Goal: Transaction & Acquisition: Purchase product/service

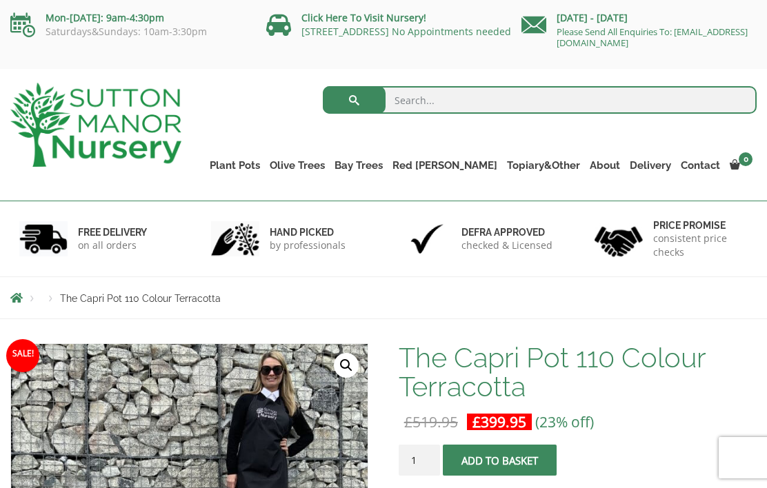
click at [0, 0] on link "Cylinders Traditionals" at bounding box center [0, 0] width 0 height 0
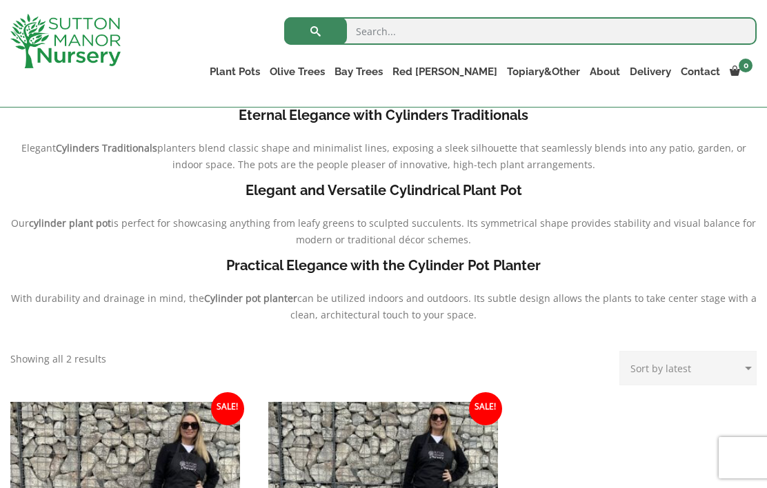
scroll to position [323, 0]
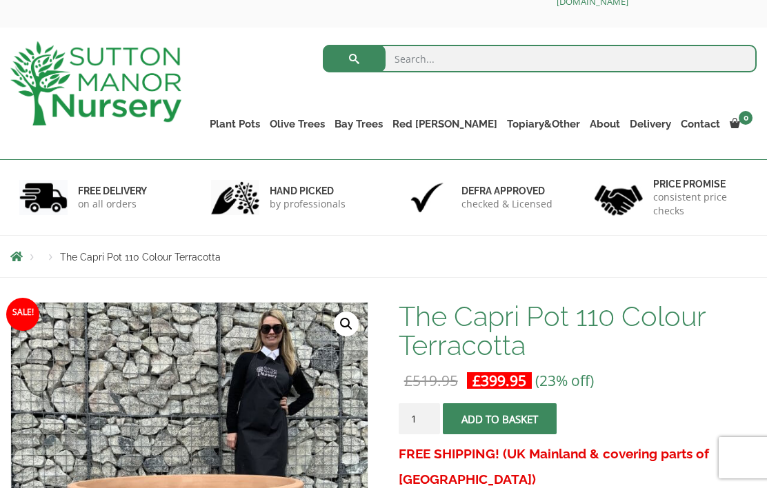
scroll to position [25, 0]
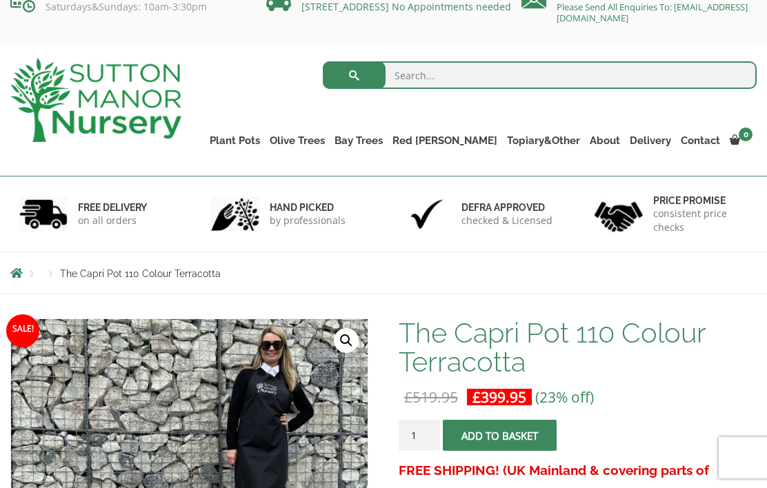
click at [0, 0] on link "Resin Bonded Pots" at bounding box center [0, 0] width 0 height 0
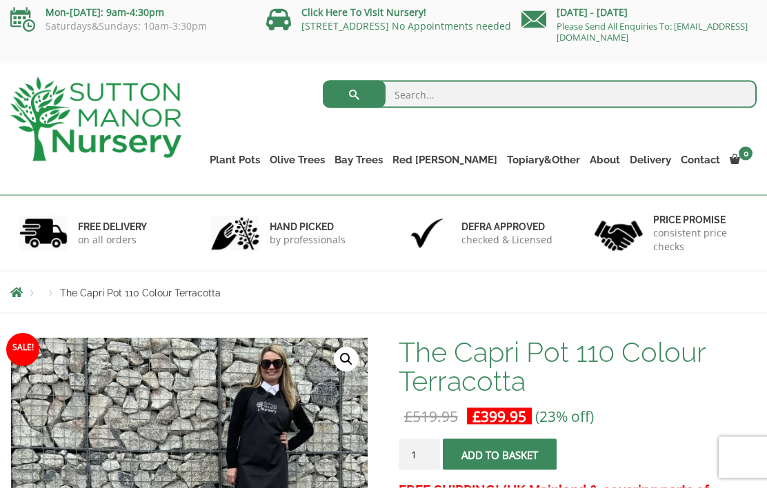
scroll to position [6, 0]
click at [265, 159] on link "Plant Pots" at bounding box center [235, 159] width 60 height 19
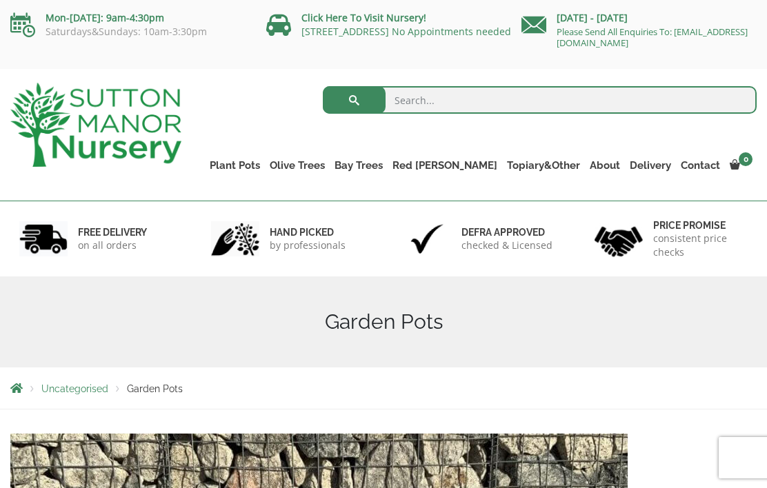
click at [0, 0] on link "Shallow Bowl Grande" at bounding box center [0, 0] width 0 height 0
click at [0, 0] on link "Rolled Rim Classico" at bounding box center [0, 0] width 0 height 0
click at [0, 0] on link "Jars And Urns" at bounding box center [0, 0] width 0 height 0
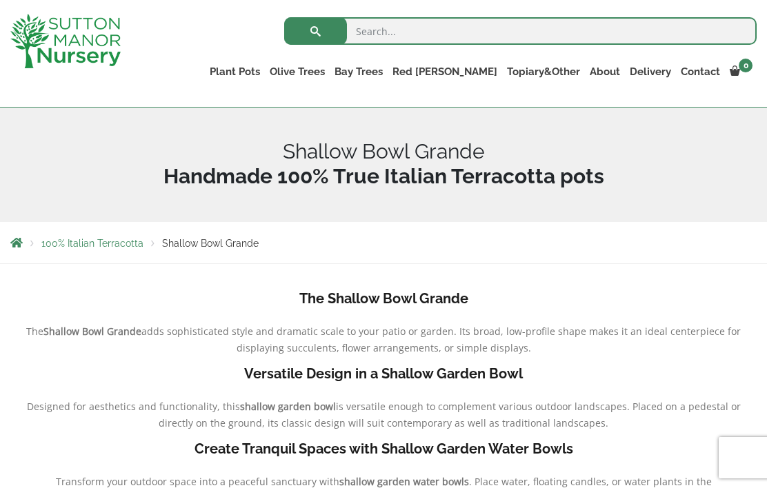
scroll to position [134, 0]
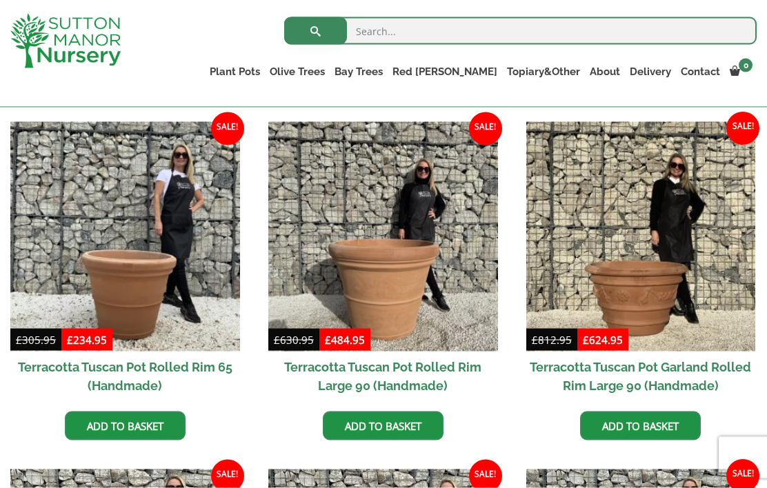
scroll to position [584, 0]
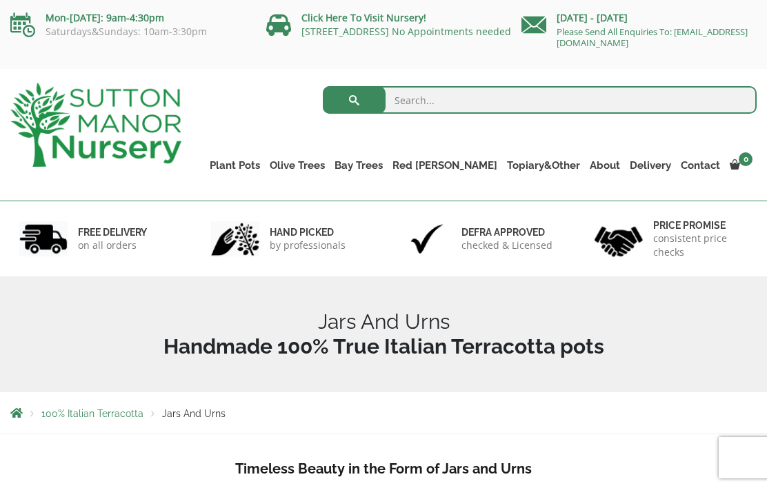
click at [0, 0] on link "The Milan Pots" at bounding box center [0, 0] width 0 height 0
click at [0, 0] on link "The Atlantis Pots" at bounding box center [0, 0] width 0 height 0
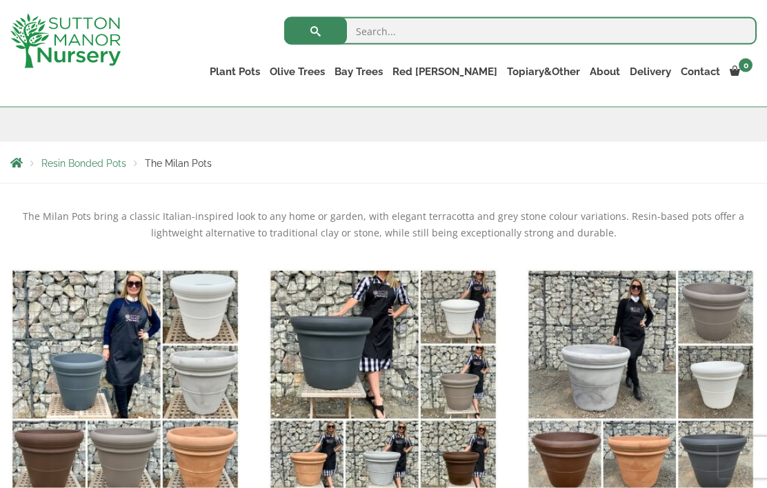
scroll to position [190, 0]
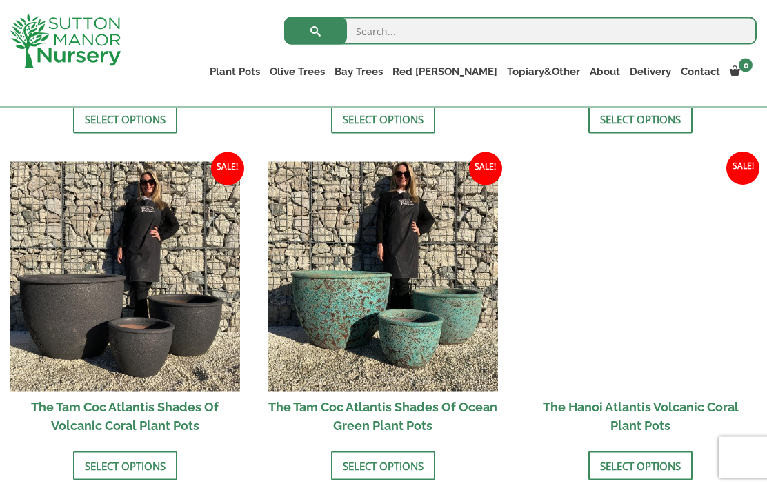
scroll to position [1110, 0]
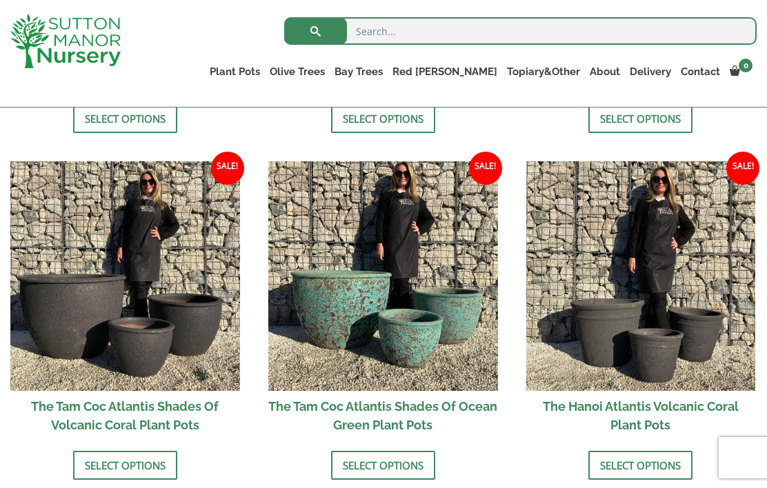
click at [360, 305] on img at bounding box center [383, 276] width 230 height 230
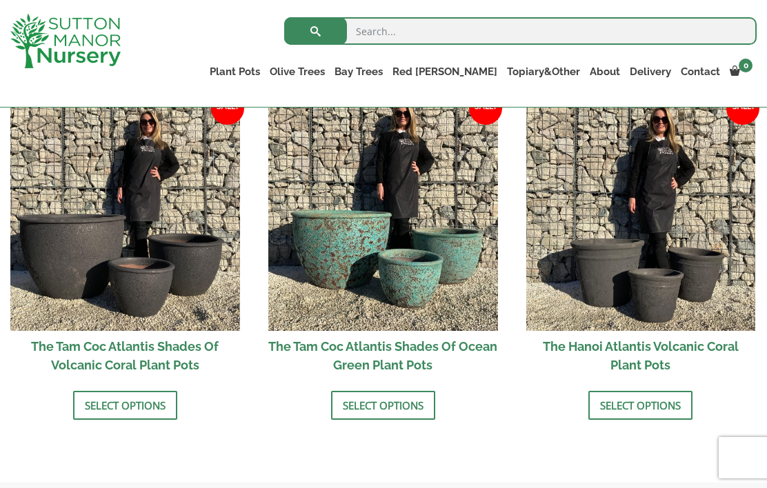
click at [0, 0] on link "The Old Stone Pots" at bounding box center [0, 0] width 0 height 0
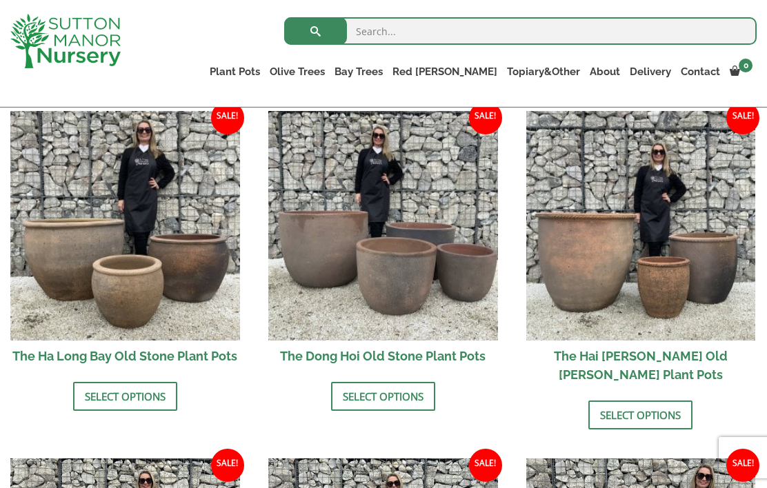
scroll to position [483, 0]
click at [185, 350] on h2 "The Ha Long Bay Old Stone Plant Pots" at bounding box center [125, 355] width 230 height 31
click at [0, 0] on link "The Iron Stone Pots" at bounding box center [0, 0] width 0 height 0
click at [0, 0] on link "Fibre Clay Pots" at bounding box center [0, 0] width 0 height 0
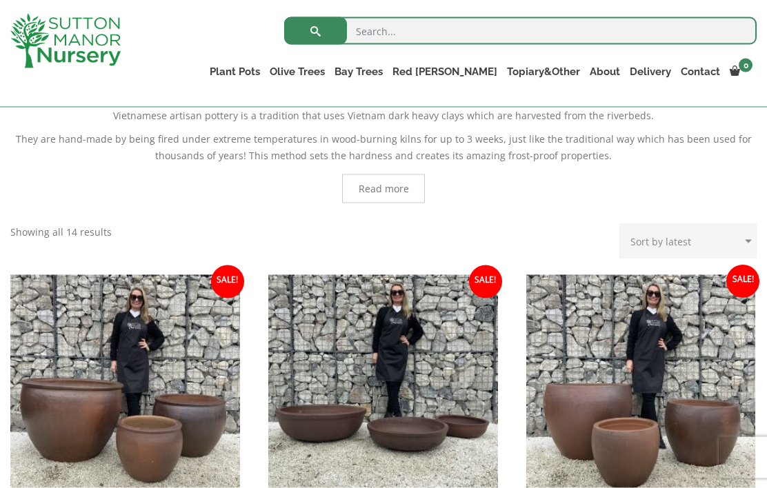
scroll to position [323, 0]
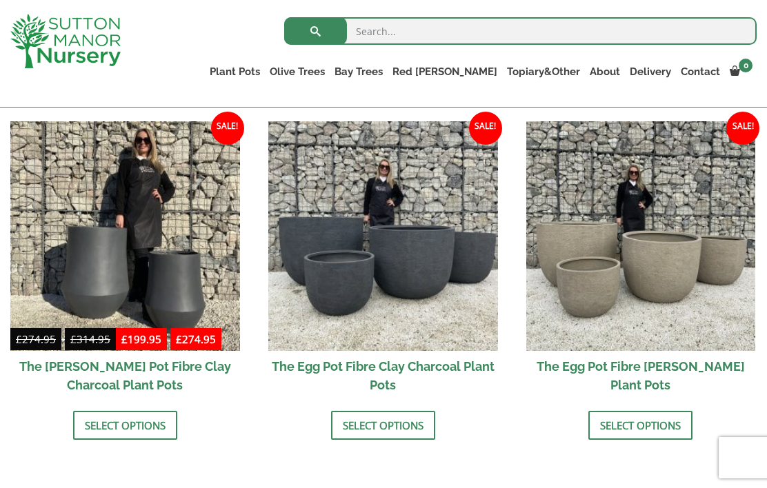
scroll to position [426, 0]
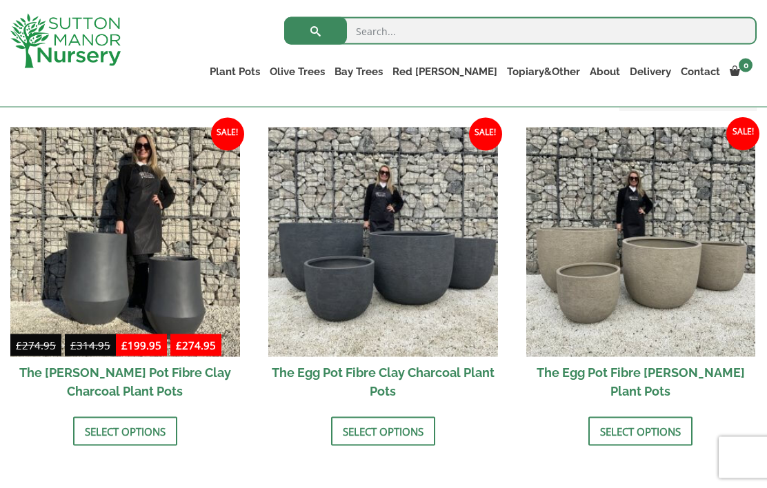
click at [713, 310] on img at bounding box center [641, 243] width 230 height 230
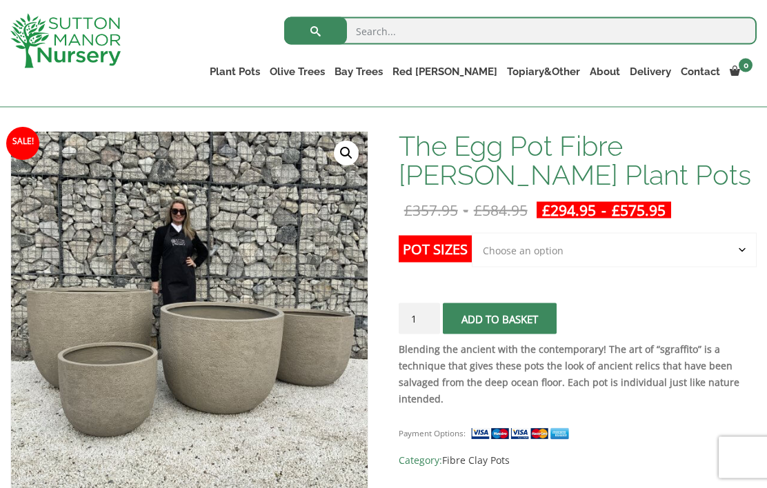
scroll to position [187, 0]
click at [744, 246] on select "Choose an option Click here to buy the 5th To Largest Pot In The Picture Click …" at bounding box center [614, 250] width 285 height 34
select select "Click here to buy the 2nd To Largest Pot In The Picture"
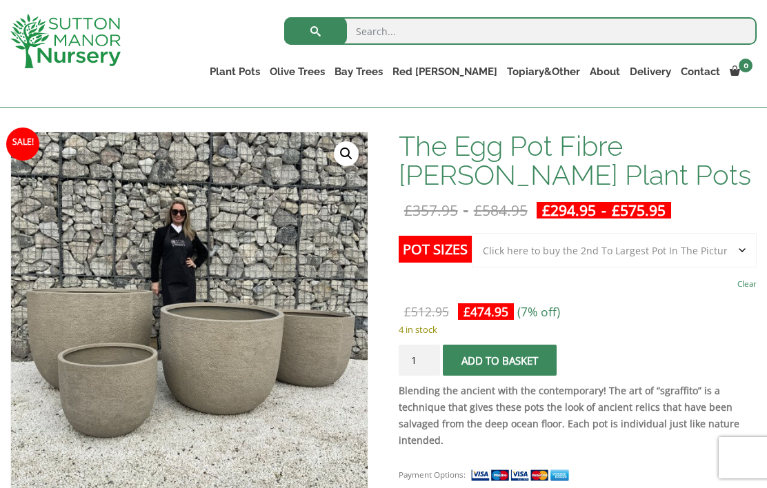
click at [659, 350] on div "The Egg Pot Fibre [PERSON_NAME] Plant Pots quantity 1 Add to basket" at bounding box center [578, 360] width 358 height 31
click at [739, 246] on select "Choose an option Click here to buy the 5th To Largest Pot In The Picture Click …" at bounding box center [614, 250] width 285 height 34
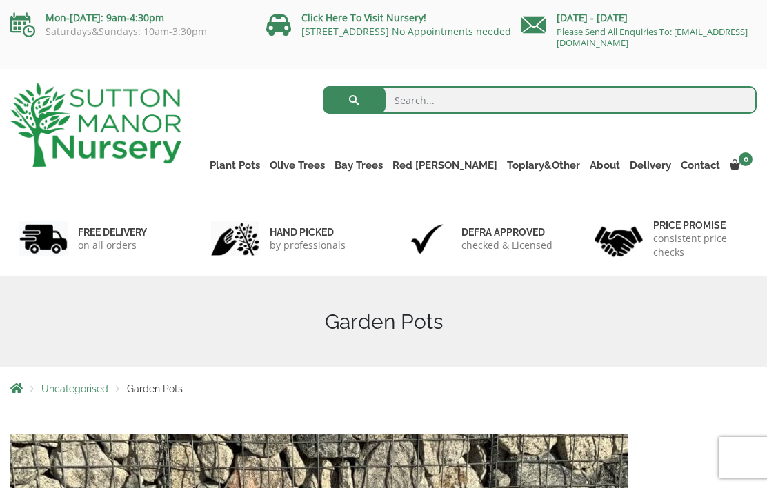
click at [0, 0] on link "The Tuscany Fruit Pots" at bounding box center [0, 0] width 0 height 0
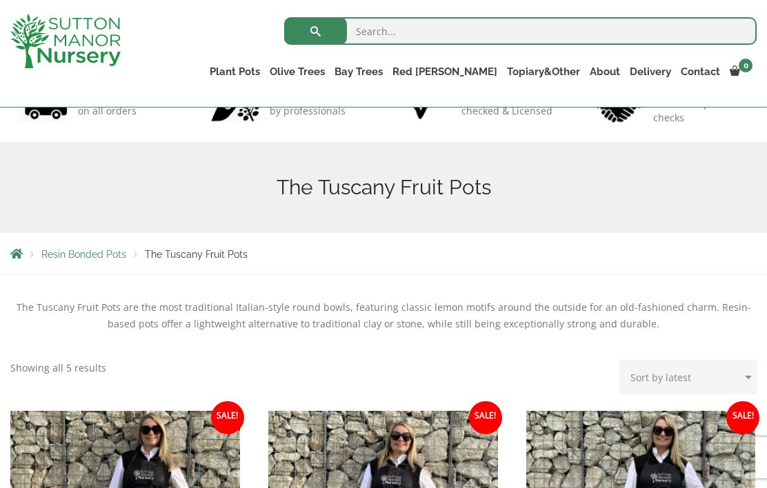
scroll to position [110, 0]
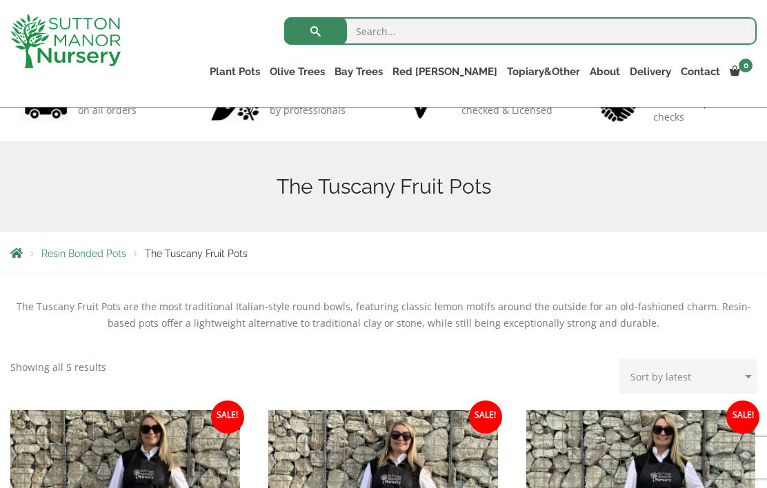
click at [0, 0] on link "The Alfresco Pots" at bounding box center [0, 0] width 0 height 0
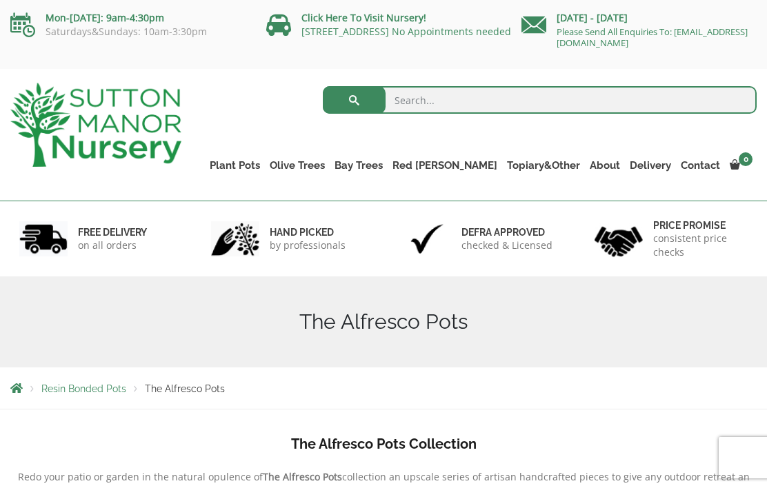
click at [0, 0] on link "The San Marino Pots" at bounding box center [0, 0] width 0 height 0
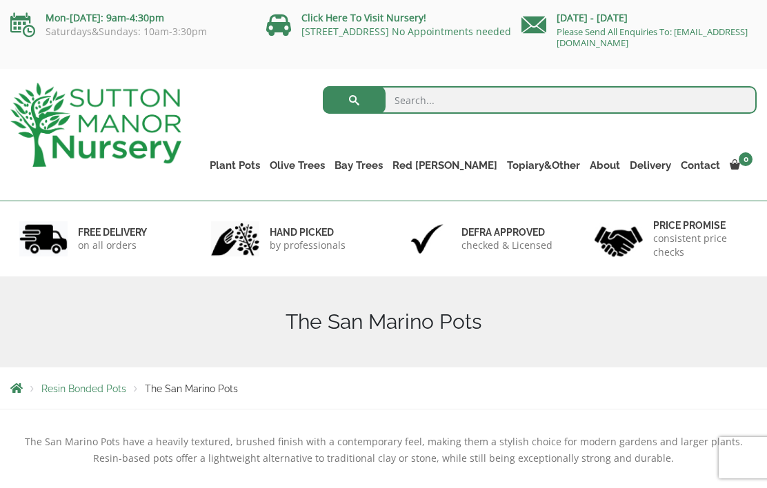
click at [0, 0] on link "Vietnamese Pots" at bounding box center [0, 0] width 0 height 0
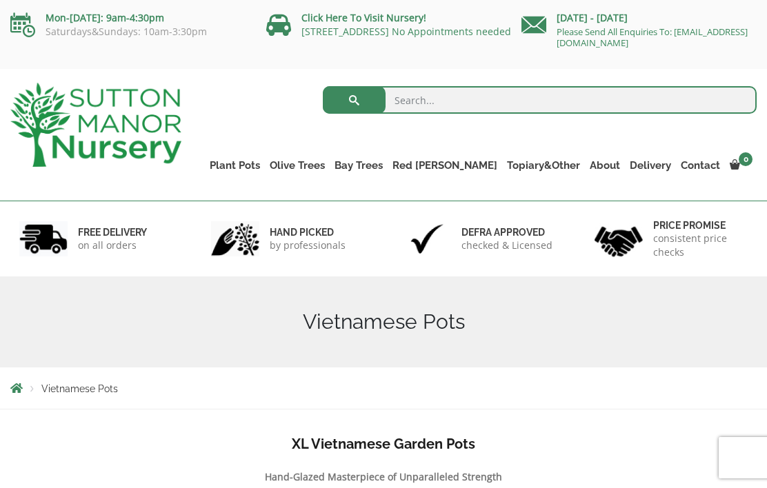
click at [0, 0] on link "The Rome Bowl" at bounding box center [0, 0] width 0 height 0
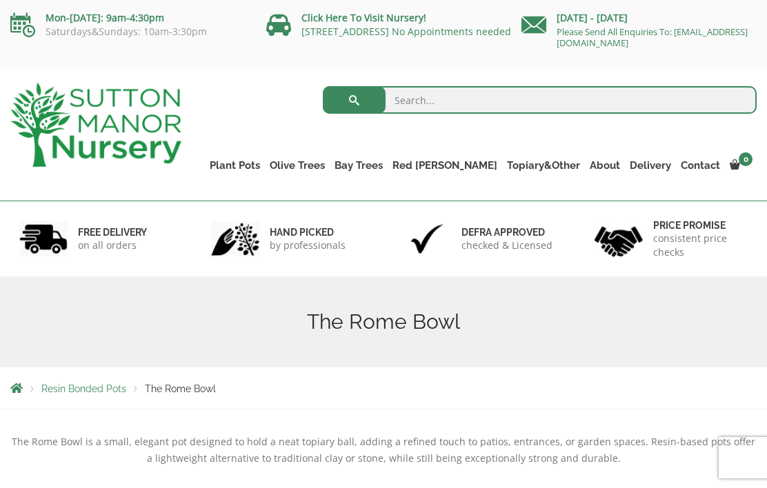
click at [0, 0] on link "The Olive Jar" at bounding box center [0, 0] width 0 height 0
click at [0, 0] on link "The Barolo Pots" at bounding box center [0, 0] width 0 height 0
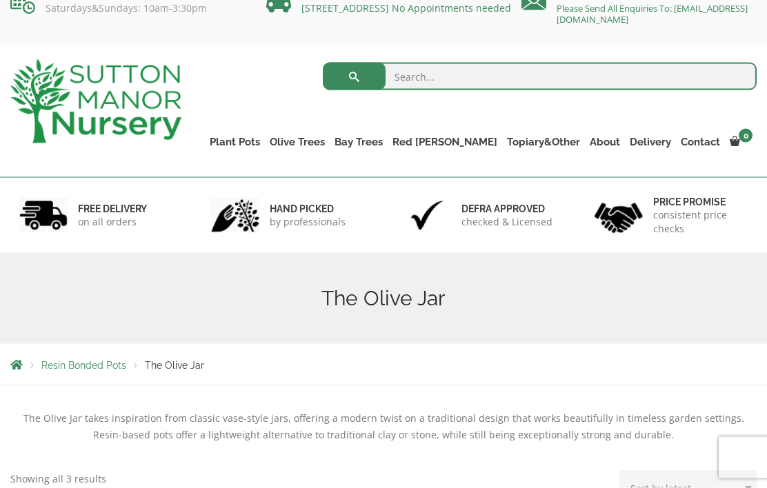
scroll to position [21, 0]
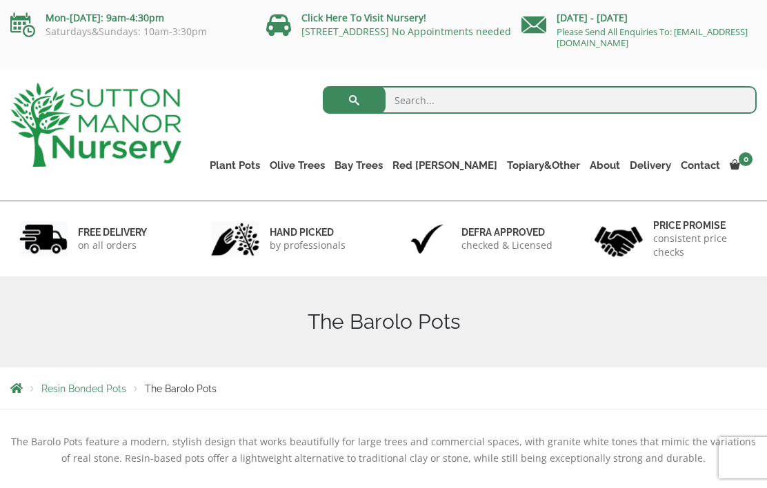
click at [0, 0] on link "Rolled Rim Classico" at bounding box center [0, 0] width 0 height 0
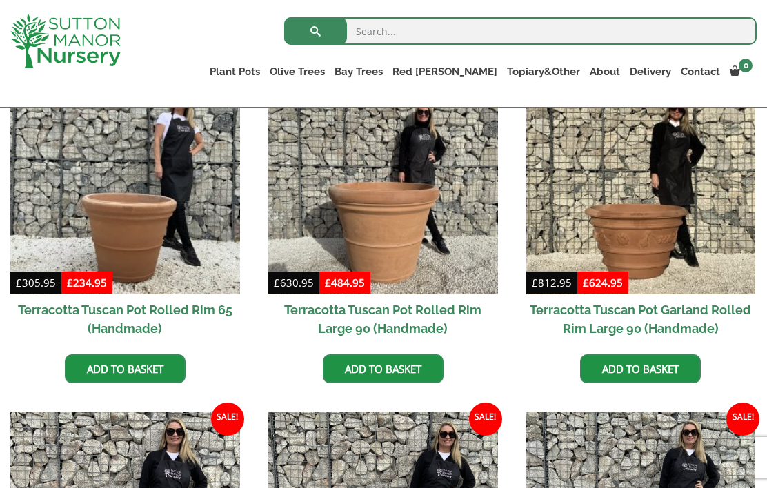
scroll to position [666, 0]
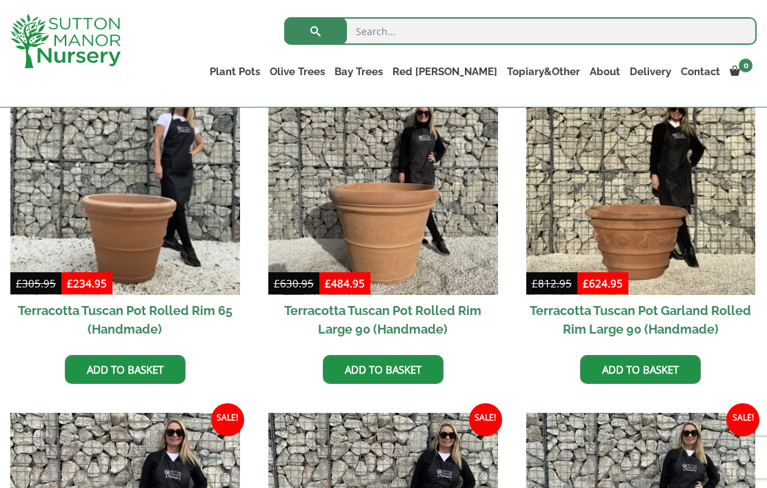
click at [172, 315] on h2 "Terracotta Tuscan Pot Rolled Rim 65 (Handmade)" at bounding box center [125, 320] width 230 height 50
